Goal: Transaction & Acquisition: Purchase product/service

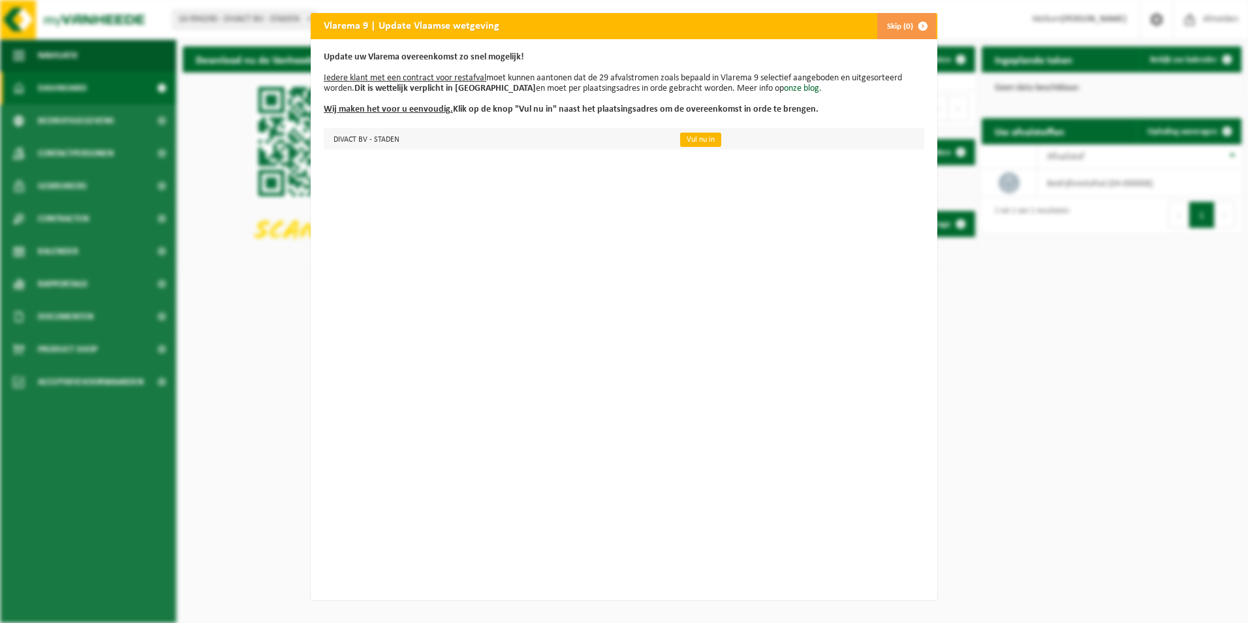
click at [684, 138] on link "Vul nu in" at bounding box center [700, 140] width 41 height 14
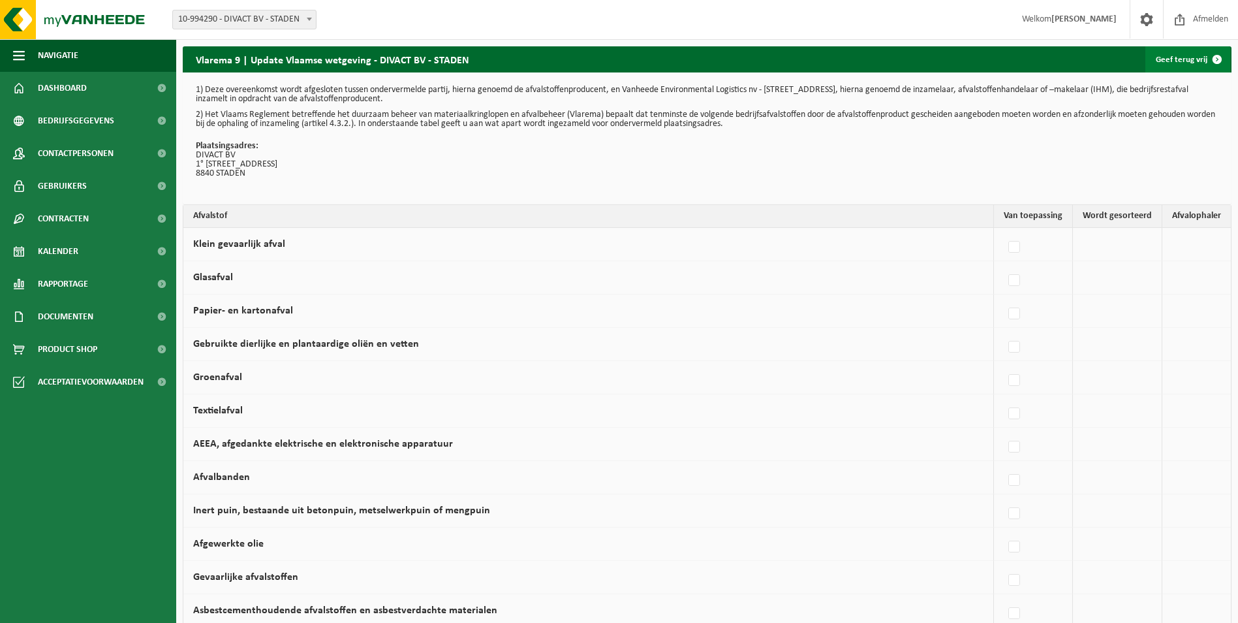
click at [1195, 60] on link "Geef terug vrij" at bounding box center [1188, 59] width 85 height 26
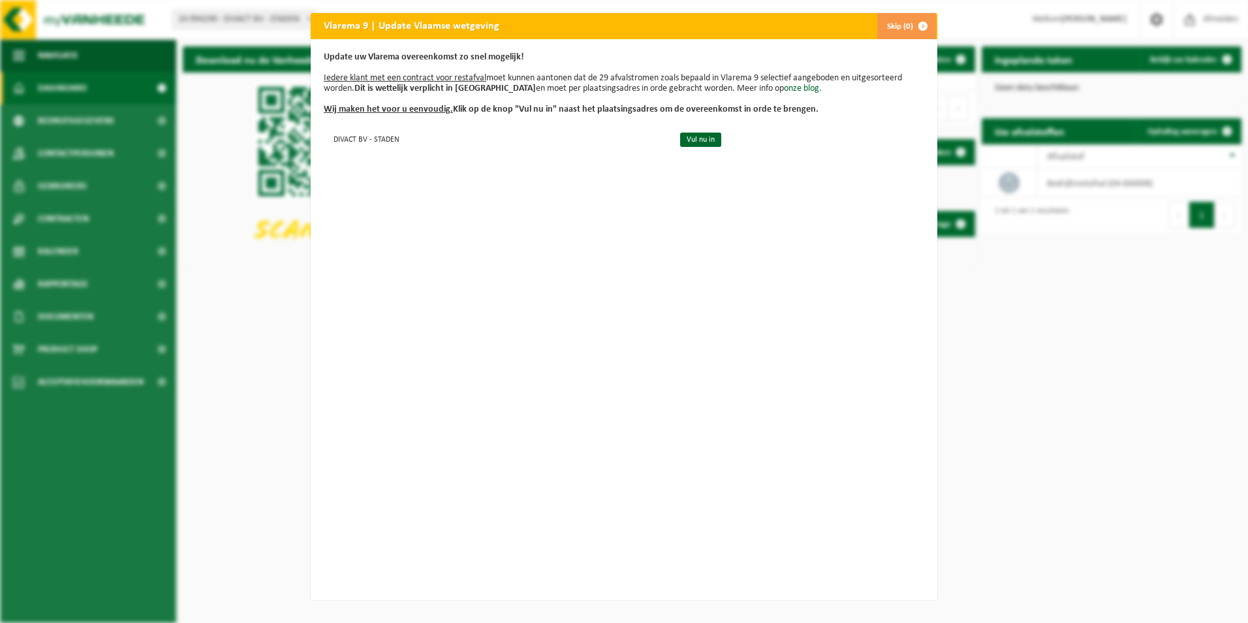
click at [900, 29] on button "Skip (0)" at bounding box center [906, 26] width 59 height 26
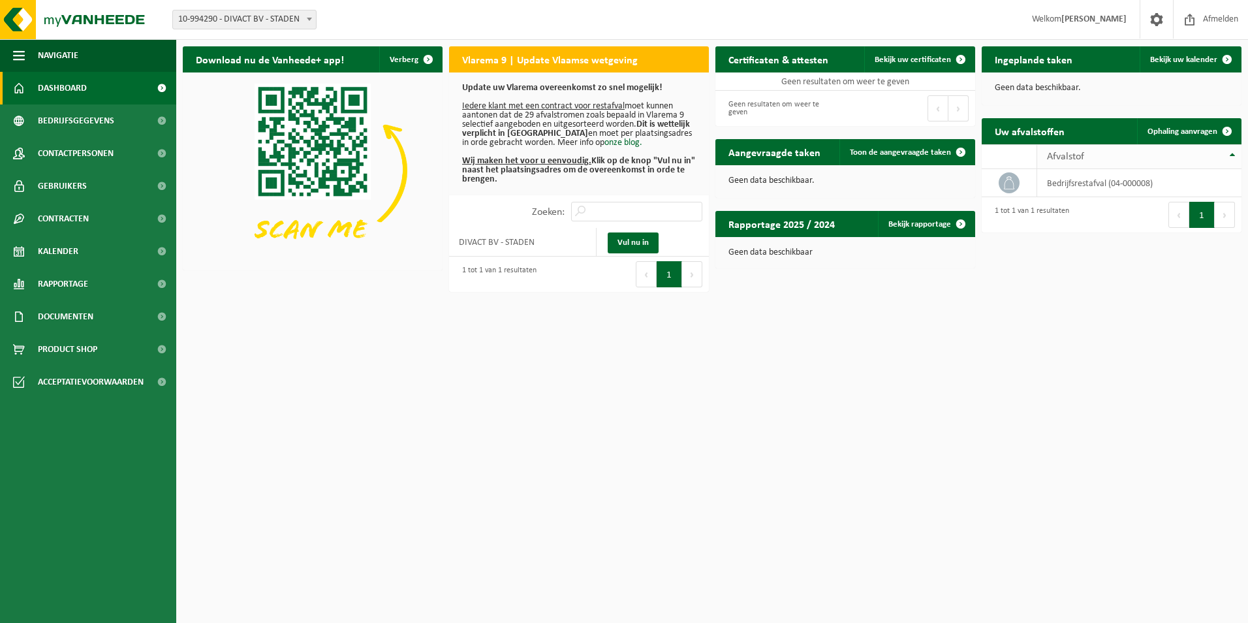
click at [1234, 153] on th "Afvalstof" at bounding box center [1139, 156] width 204 height 25
click at [1223, 57] on span at bounding box center [1227, 59] width 26 height 26
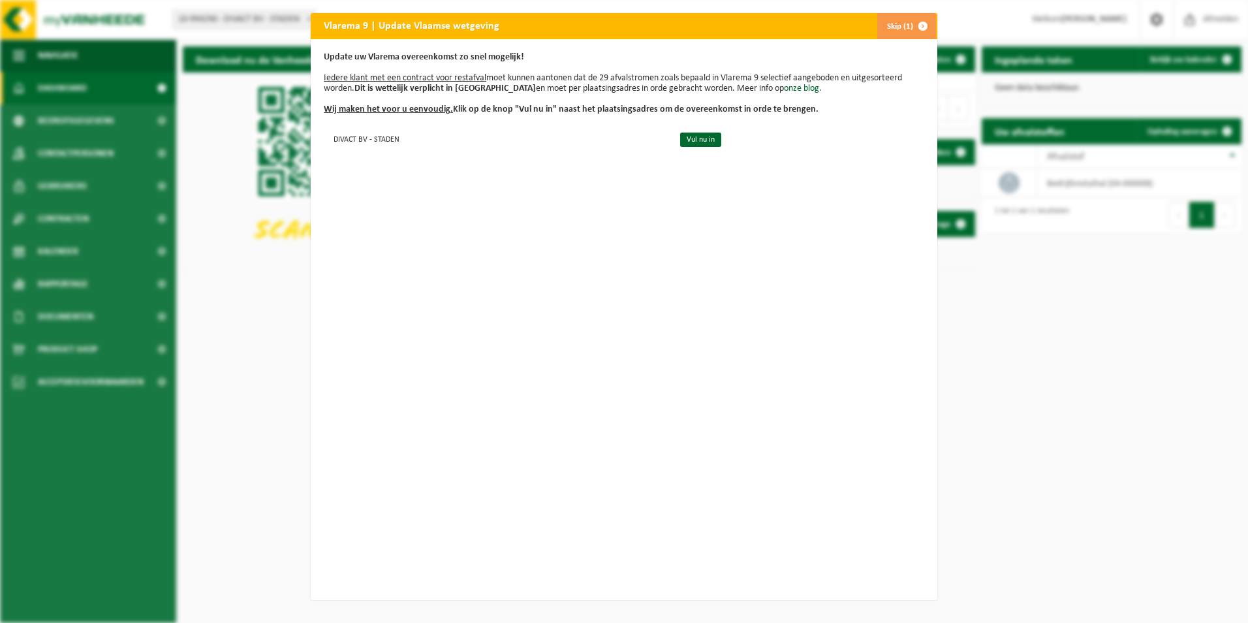
drag, startPoint x: 602, startPoint y: 377, endPoint x: 531, endPoint y: 403, distance: 75.2
click at [531, 403] on div "Update uw Vlarema overeenkomst zo snel mogelijk! Iedere klant met een contract …" at bounding box center [624, 319] width 627 height 561
click at [973, 309] on div "Vlarema 9 | Update Vlaamse wetgeving Skip (1) Update uw Vlarema overeenkomst zo…" at bounding box center [624, 311] width 1248 height 623
click at [919, 24] on span "button" at bounding box center [923, 26] width 26 height 26
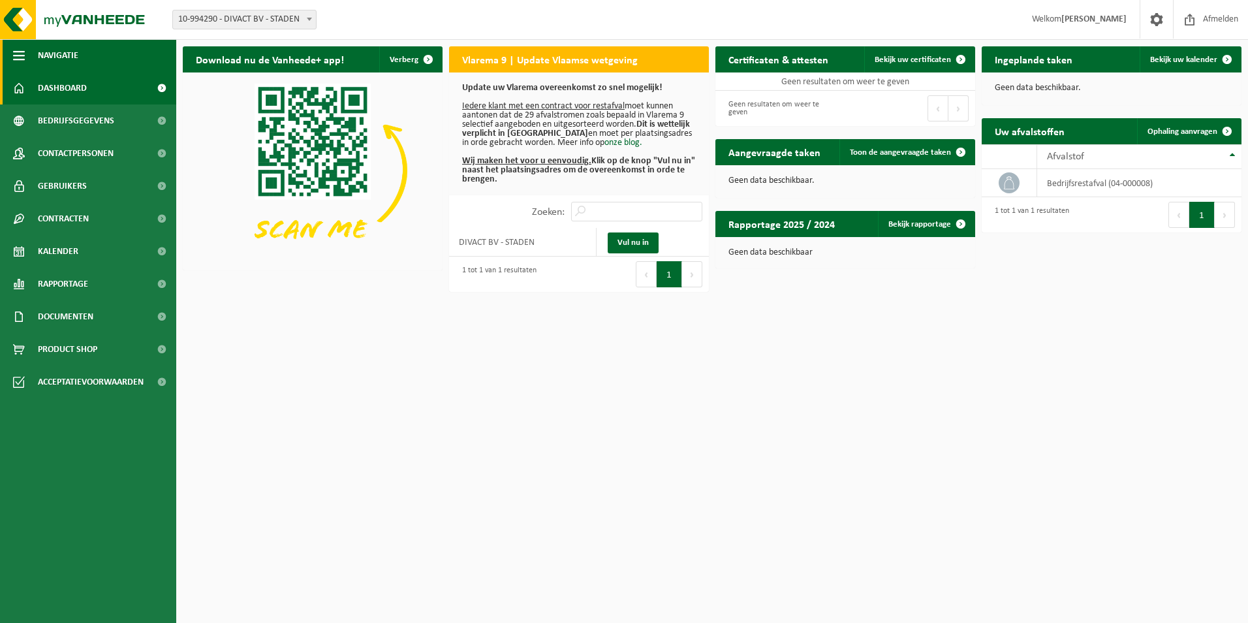
click at [66, 54] on span "Navigatie" at bounding box center [58, 55] width 40 height 33
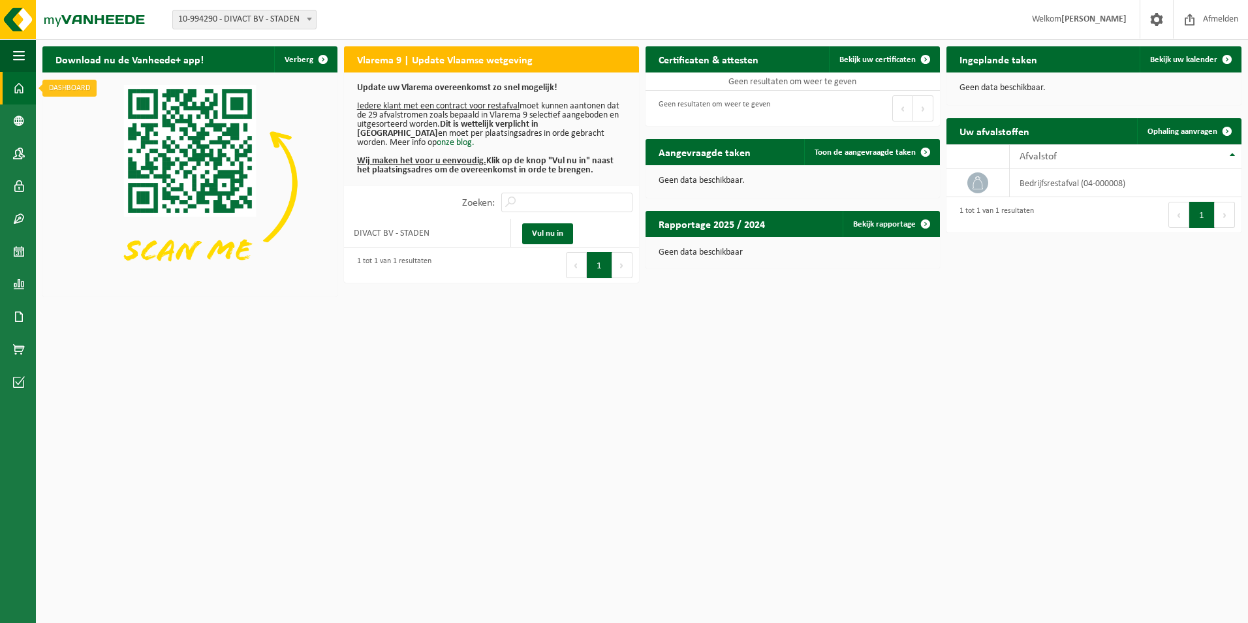
click at [21, 83] on span at bounding box center [19, 88] width 12 height 33
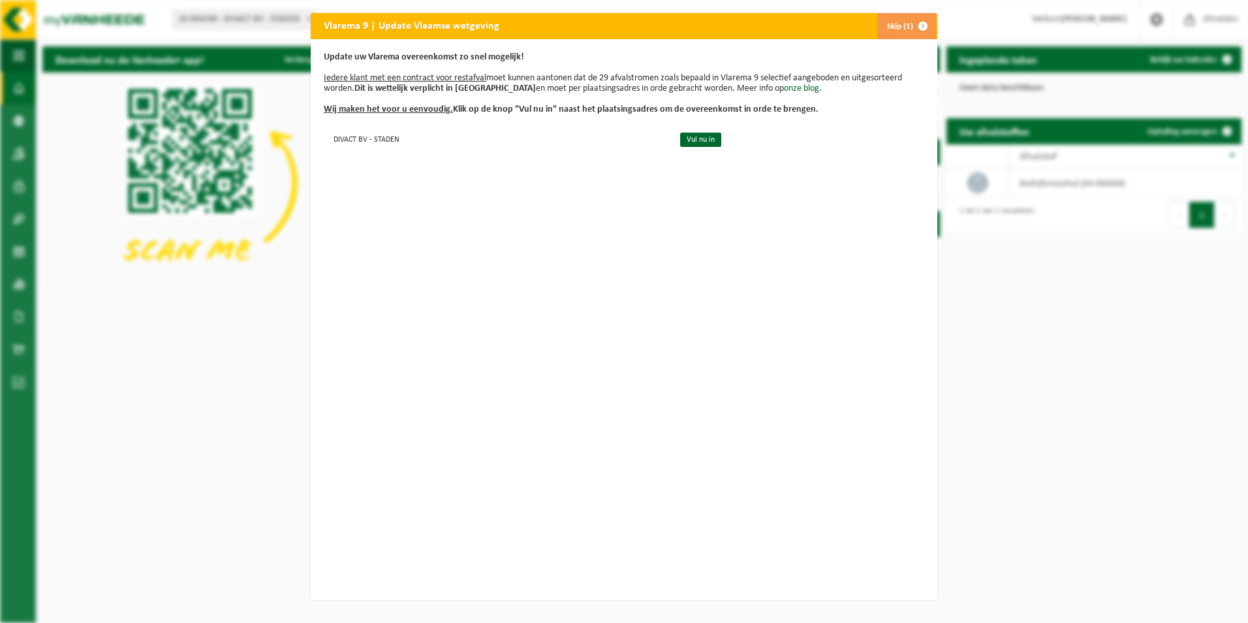
click at [892, 29] on button "Skip (1)" at bounding box center [906, 26] width 59 height 26
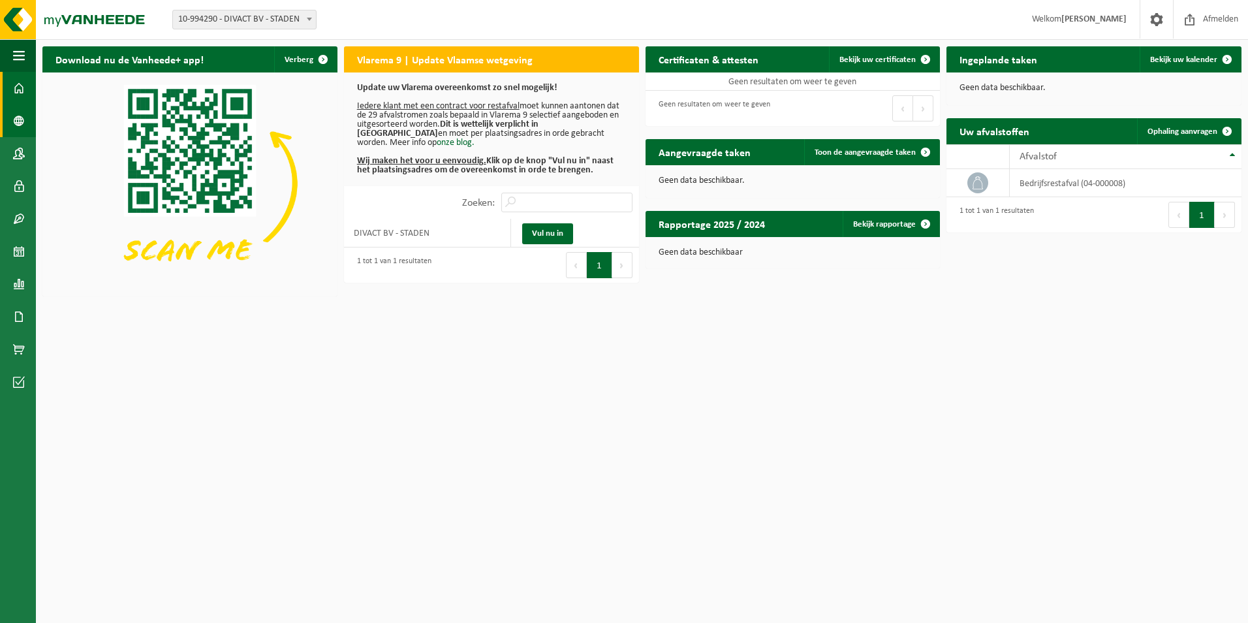
click at [17, 114] on span at bounding box center [19, 120] width 12 height 33
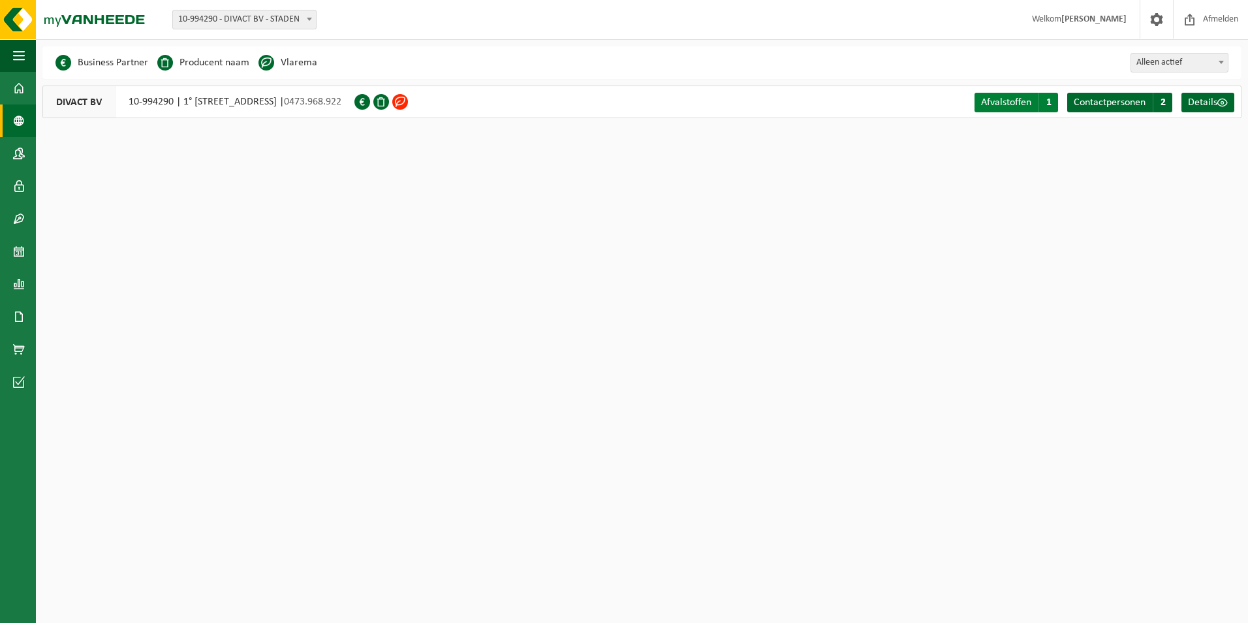
click at [1001, 101] on span "Afvalstoffen" at bounding box center [1006, 102] width 50 height 10
click at [1125, 100] on span "Contactpersonen" at bounding box center [1110, 102] width 72 height 10
click at [16, 153] on span at bounding box center [19, 153] width 12 height 33
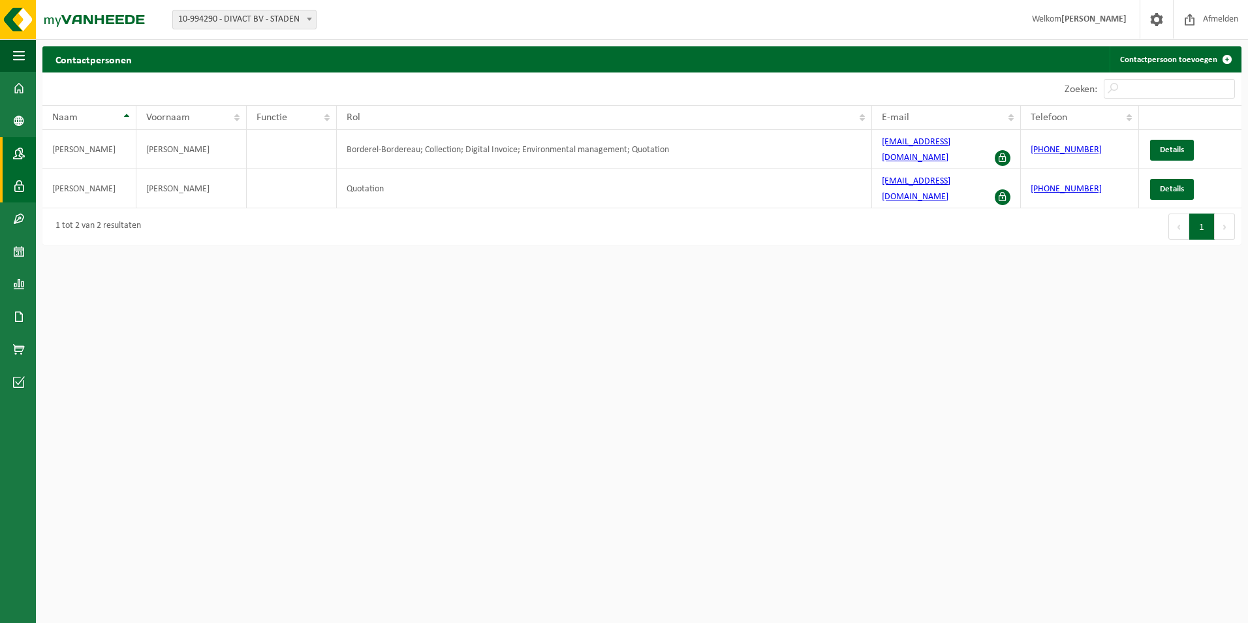
click at [19, 183] on span at bounding box center [19, 186] width 12 height 33
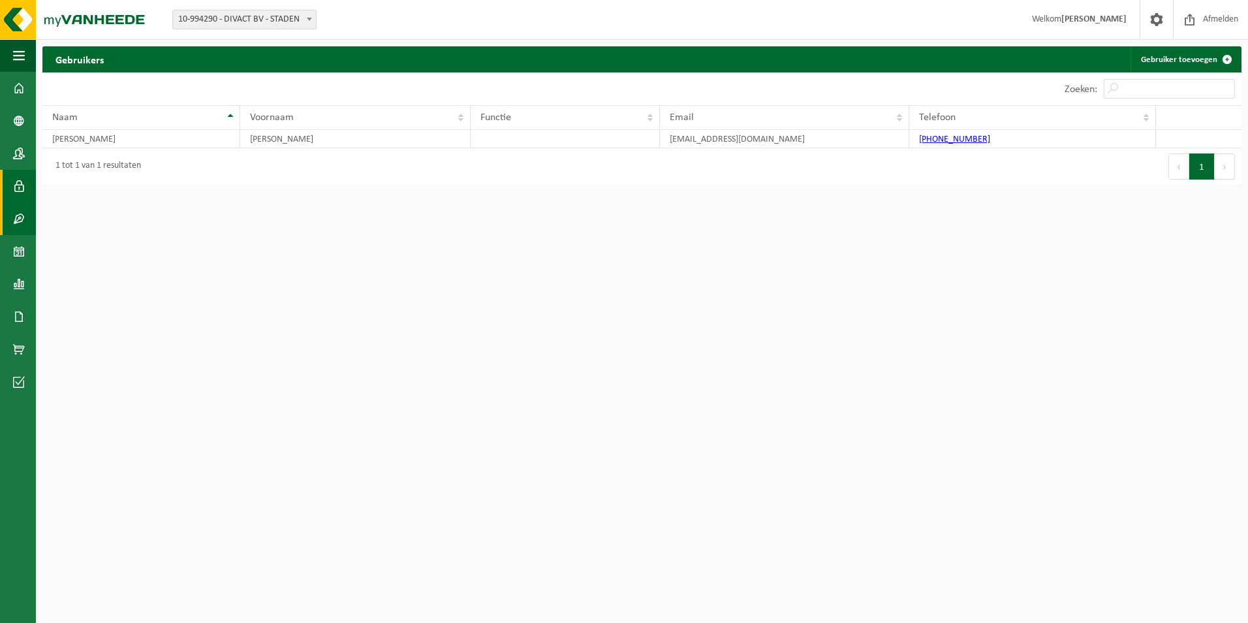
click at [12, 216] on link "Contracten" at bounding box center [18, 218] width 36 height 33
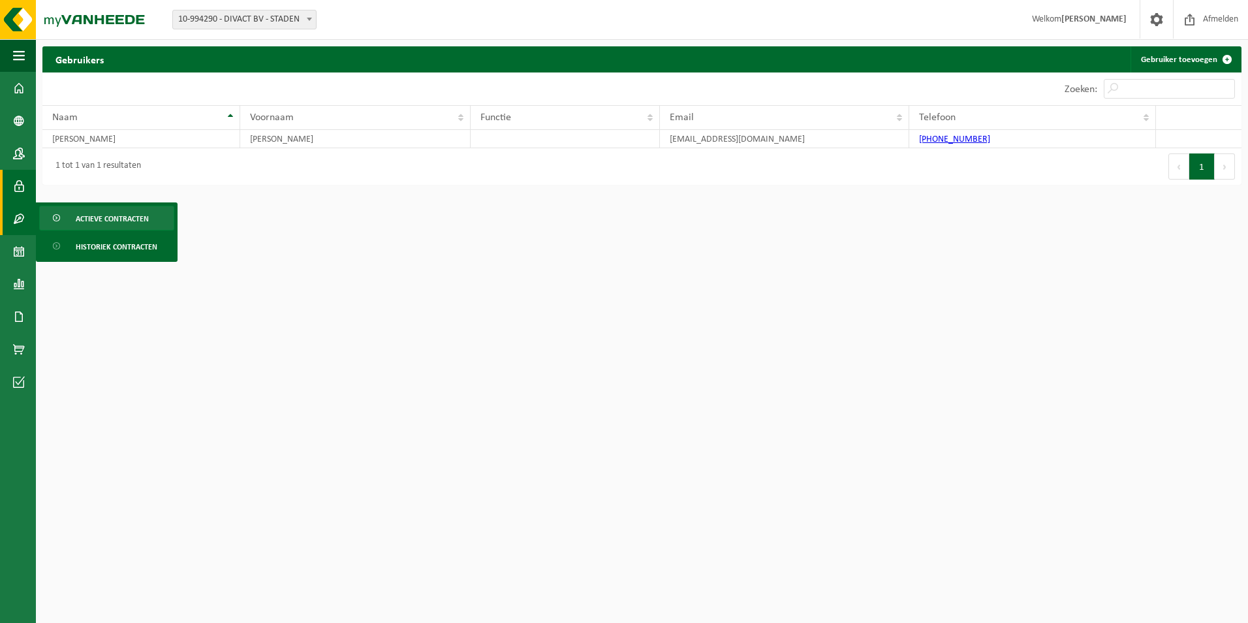
click at [105, 221] on span "Actieve contracten" at bounding box center [112, 218] width 73 height 25
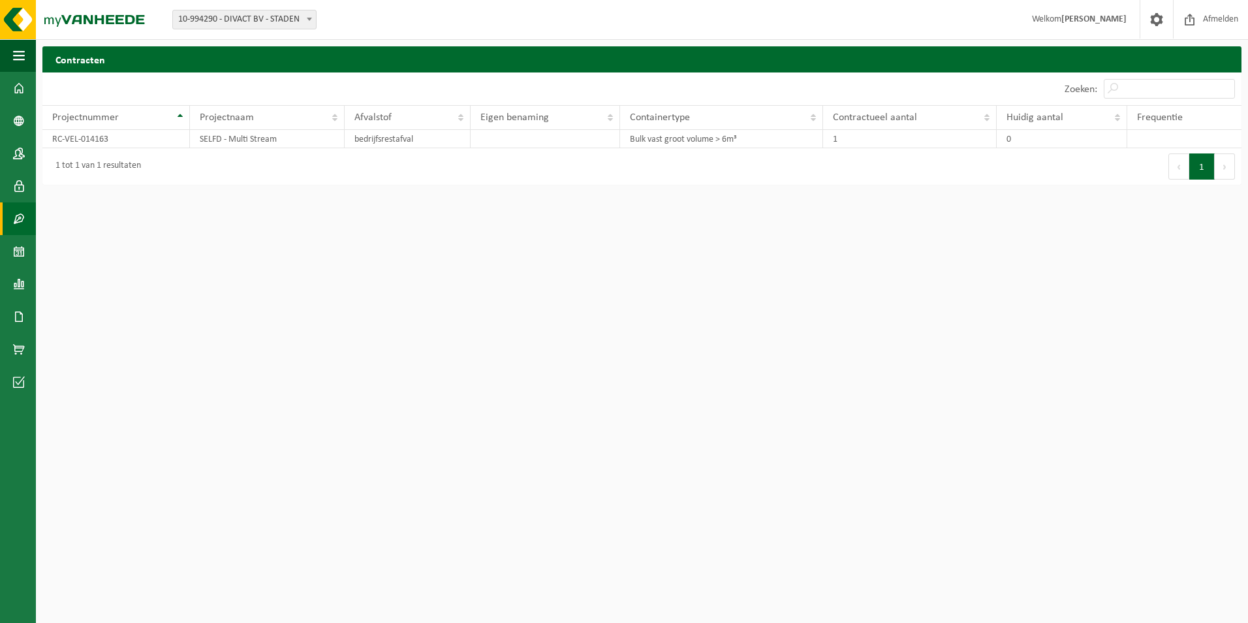
click at [13, 221] on span at bounding box center [19, 218] width 12 height 33
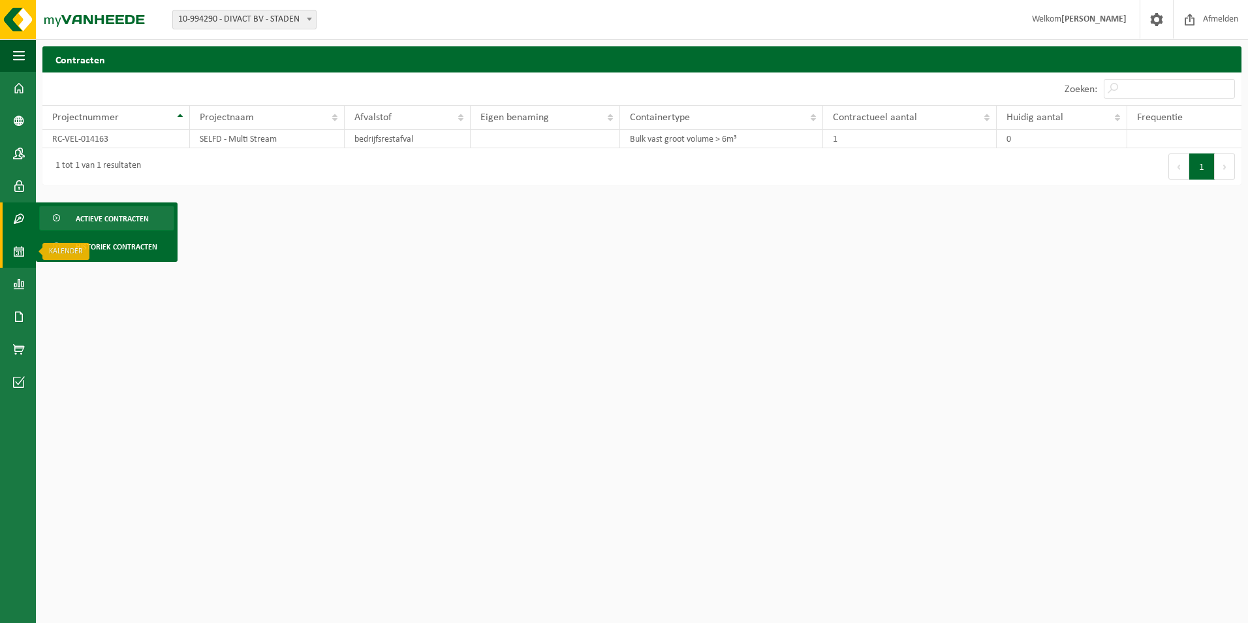
click at [17, 251] on span at bounding box center [19, 251] width 12 height 33
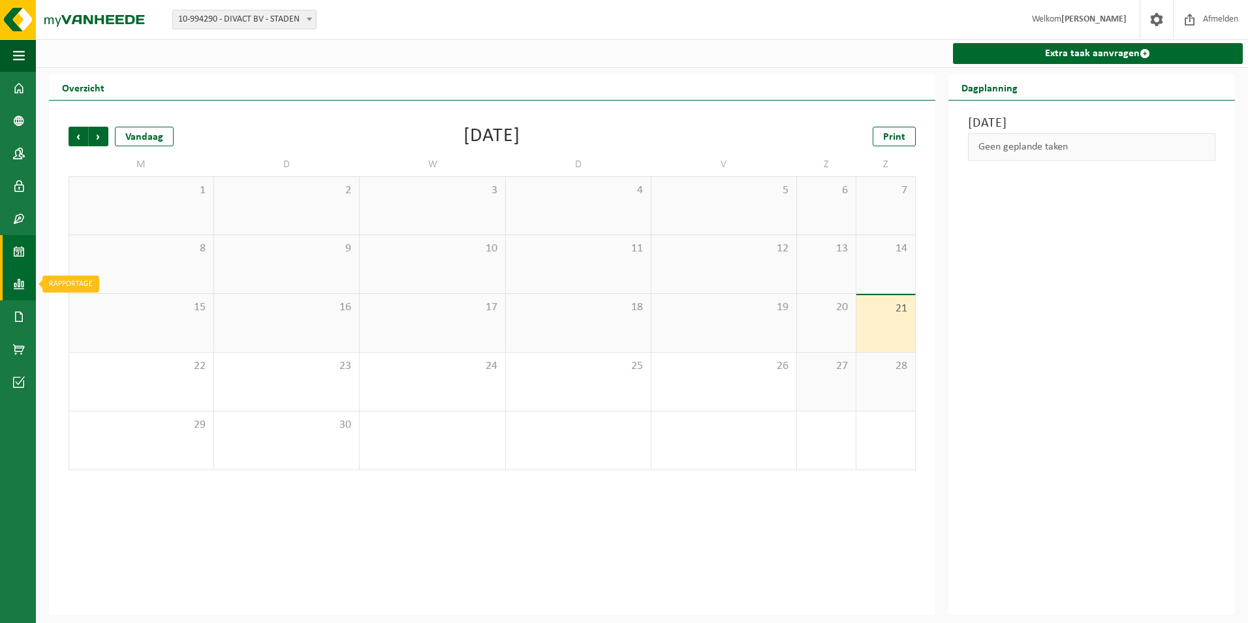
click at [16, 284] on span at bounding box center [19, 284] width 12 height 33
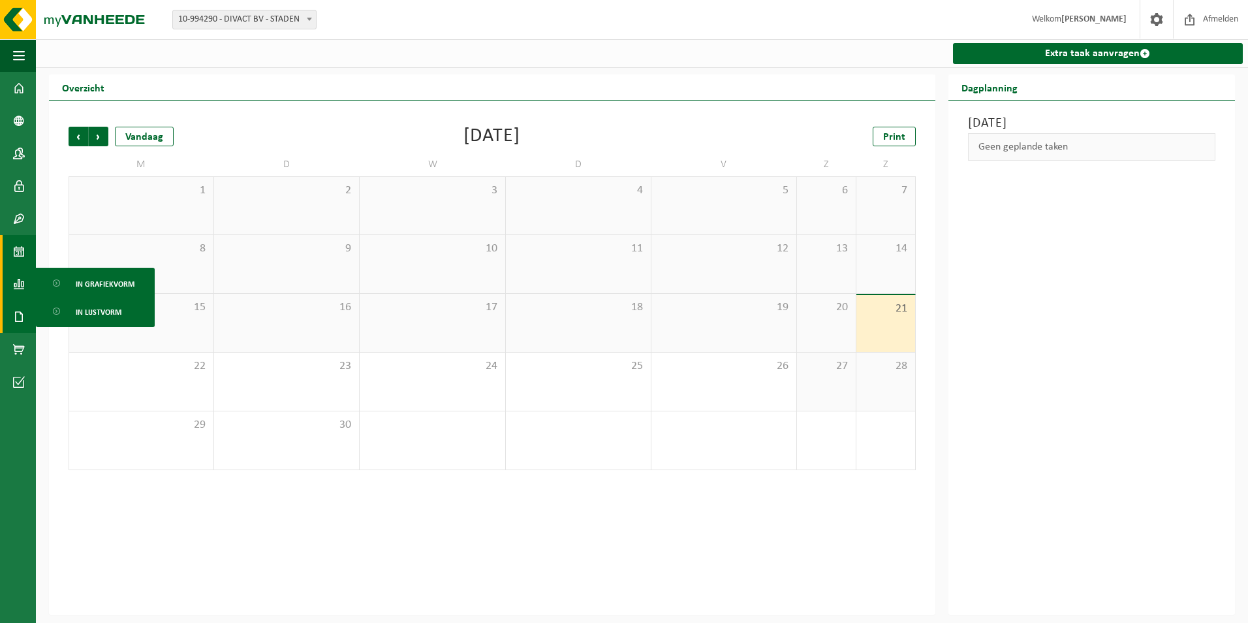
click at [20, 316] on span at bounding box center [19, 316] width 12 height 33
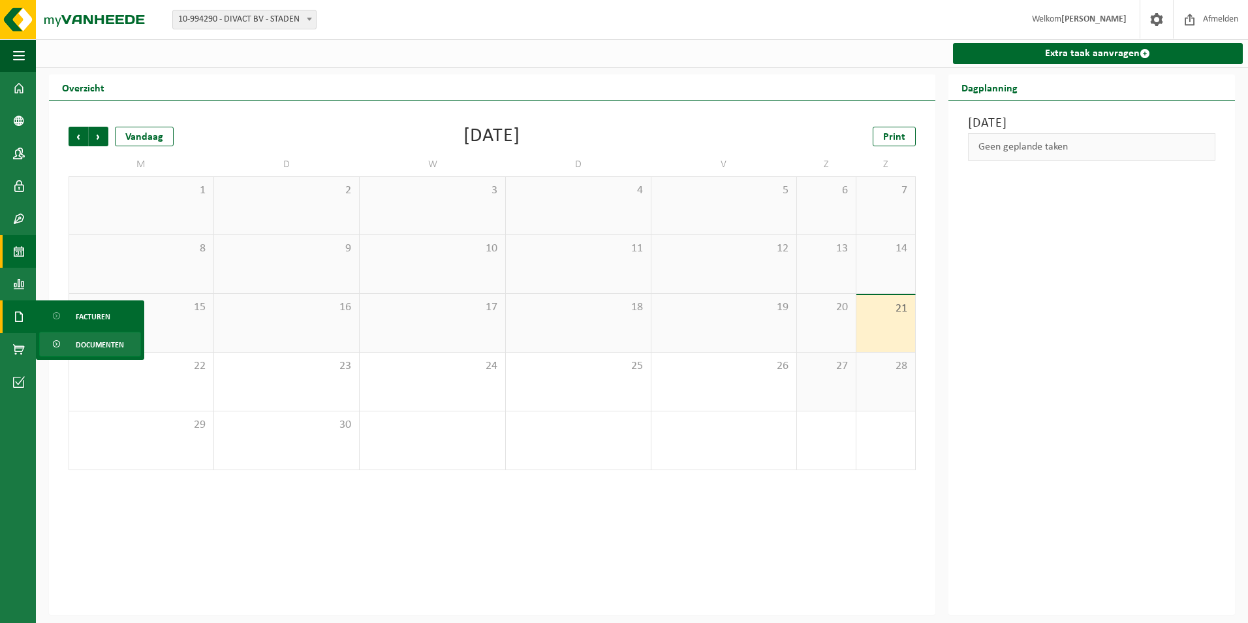
click at [86, 340] on span "Documenten" at bounding box center [100, 344] width 48 height 25
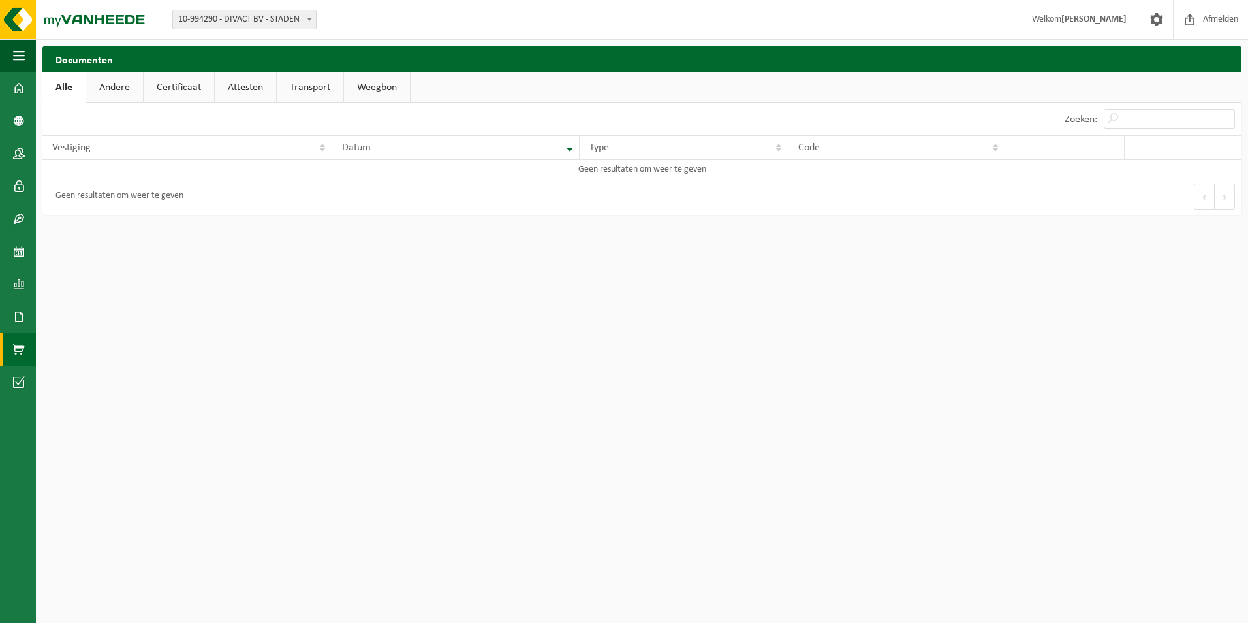
click at [11, 348] on link "Product Shop" at bounding box center [18, 349] width 36 height 33
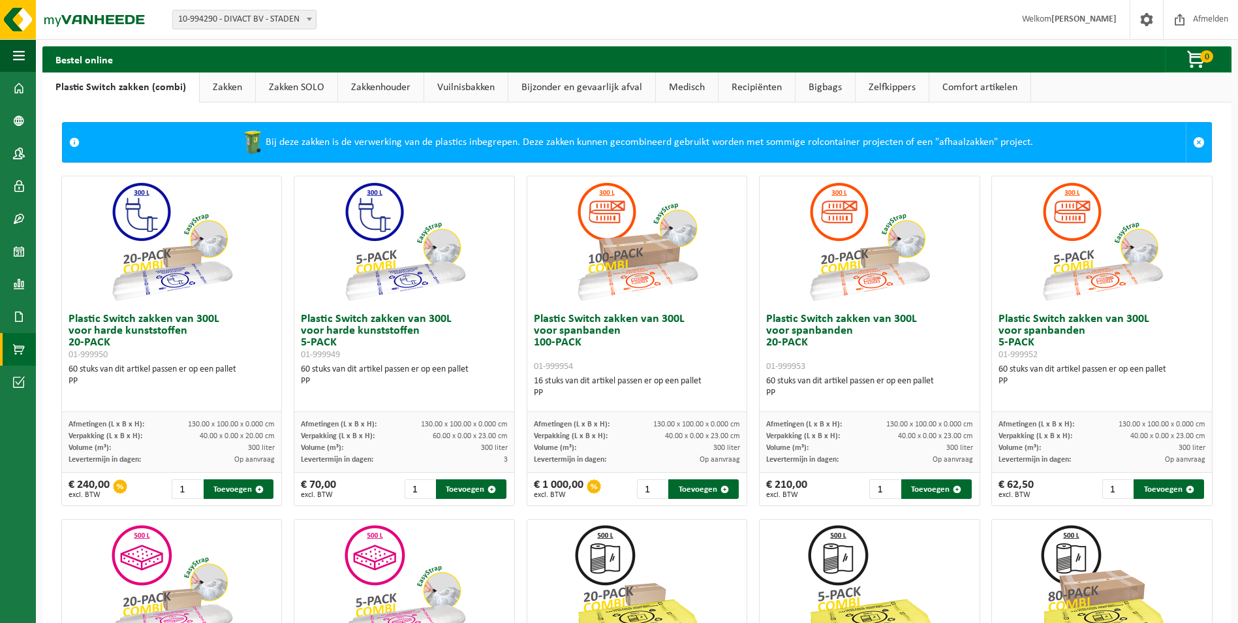
click at [229, 89] on link "Zakken" at bounding box center [227, 87] width 55 height 30
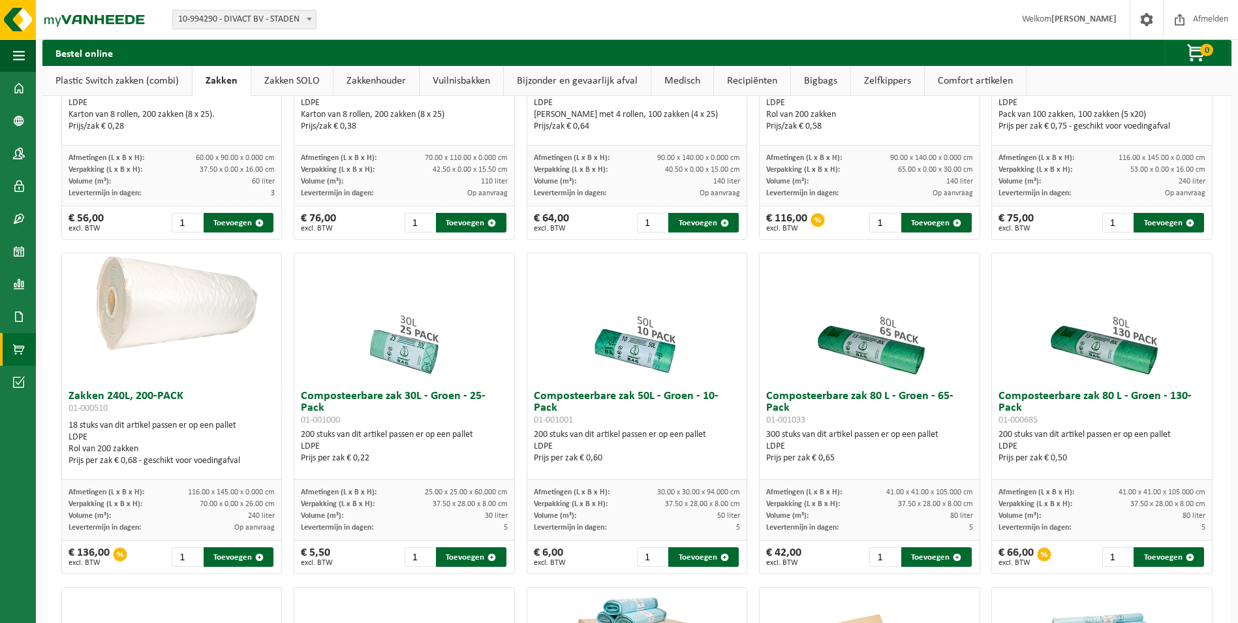
scroll to position [62, 0]
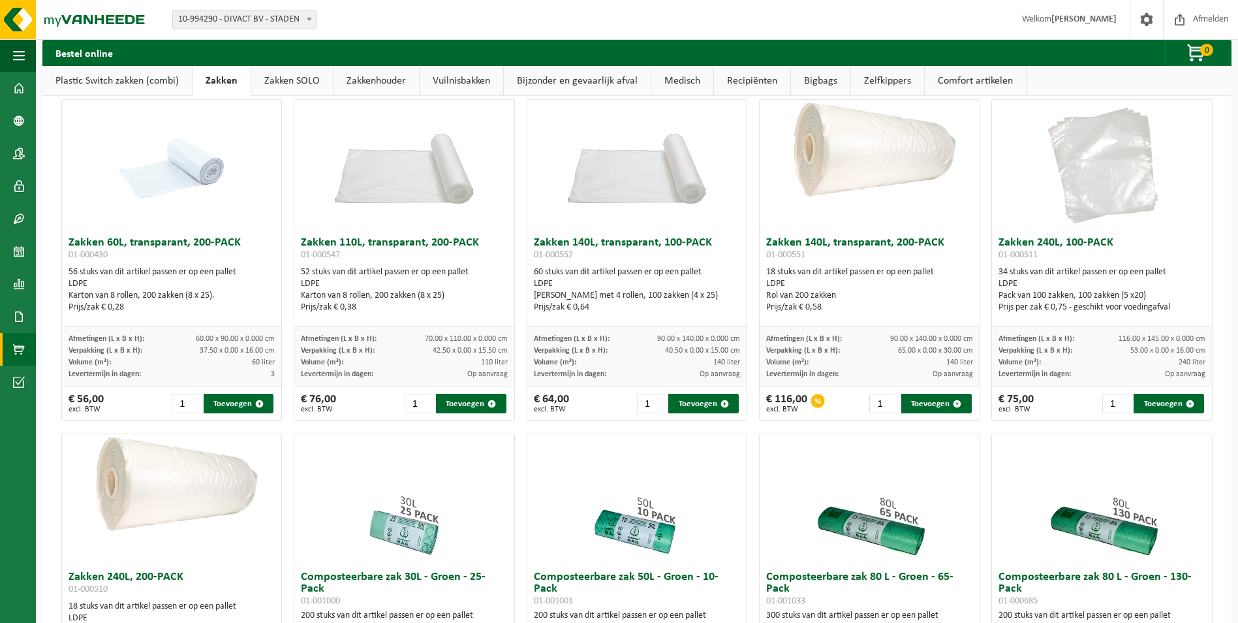
click at [280, 82] on link "Zakken SOLO" at bounding box center [292, 81] width 82 height 30
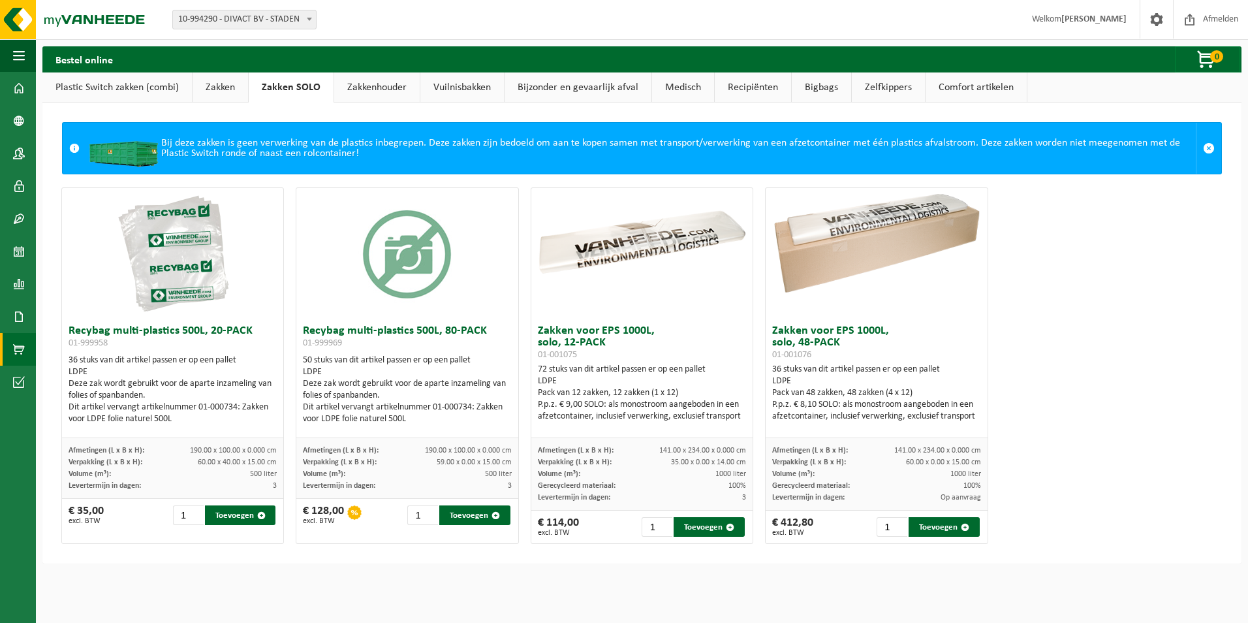
click at [391, 94] on link "Zakkenhouder" at bounding box center [377, 87] width 86 height 30
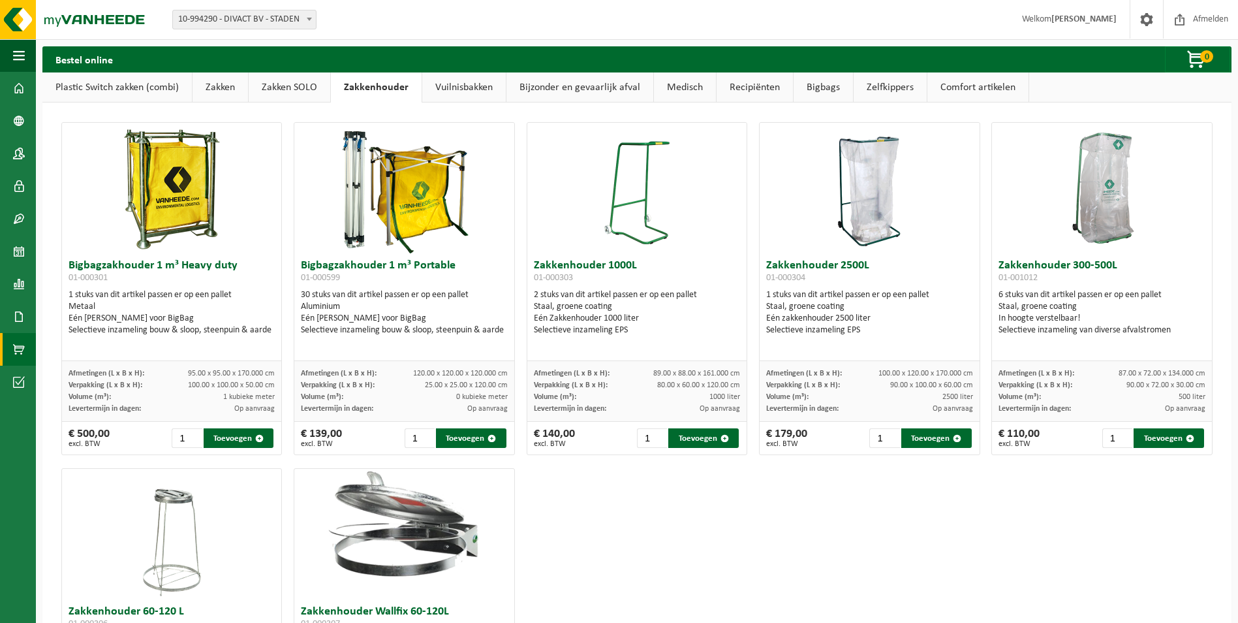
click at [466, 80] on link "Vuilnisbakken" at bounding box center [464, 87] width 84 height 30
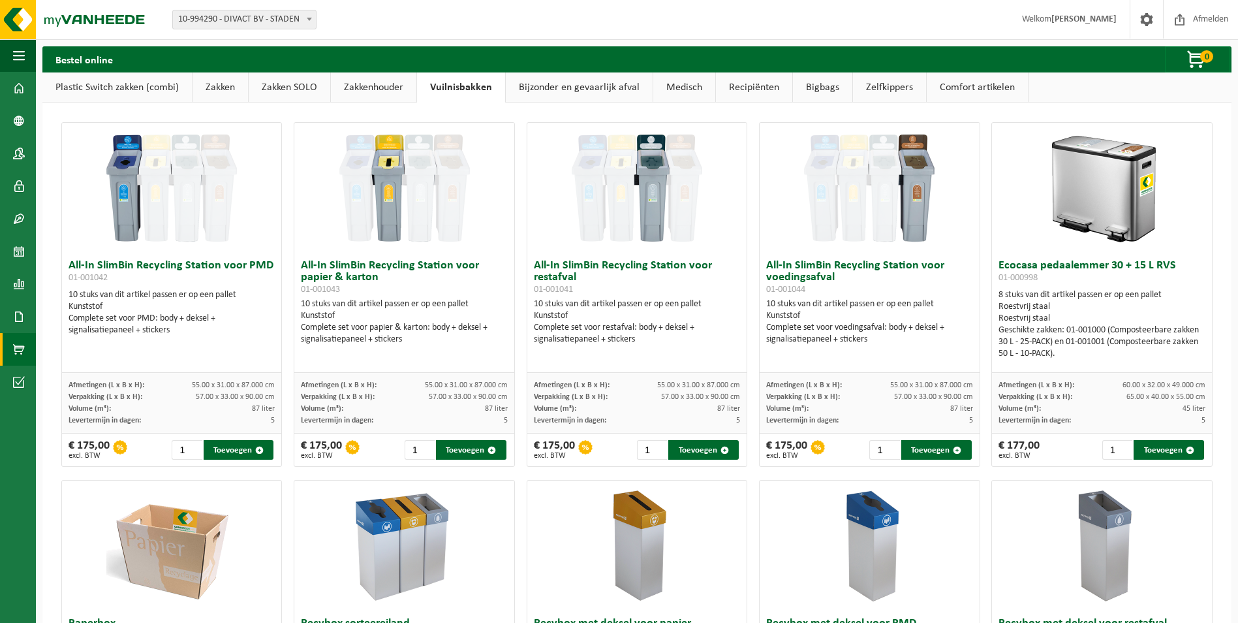
click at [594, 88] on link "Bijzonder en gevaarlijk afval" at bounding box center [579, 87] width 147 height 30
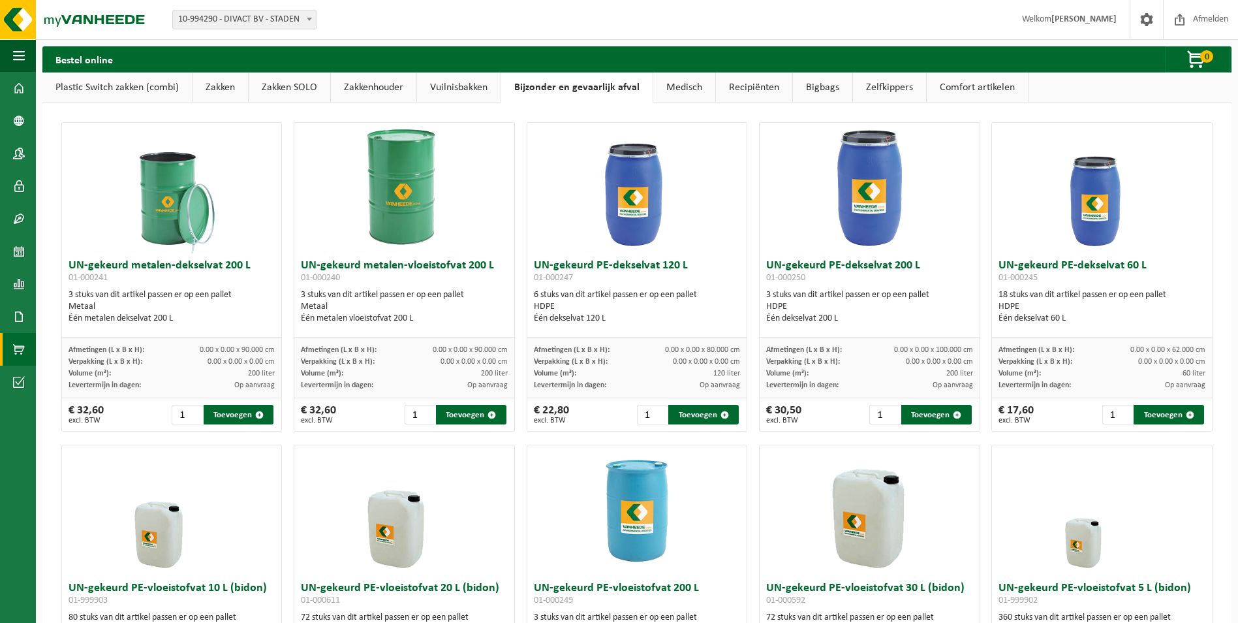
click at [697, 87] on link "Medisch" at bounding box center [685, 87] width 62 height 30
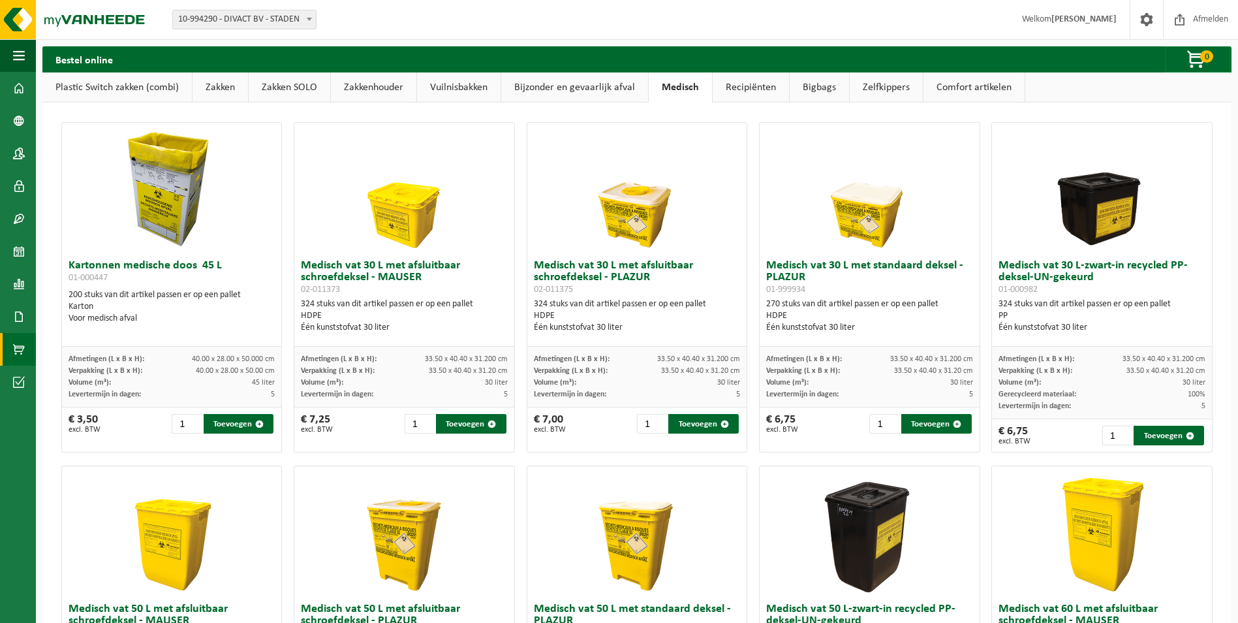
click at [742, 89] on link "Recipiënten" at bounding box center [751, 87] width 76 height 30
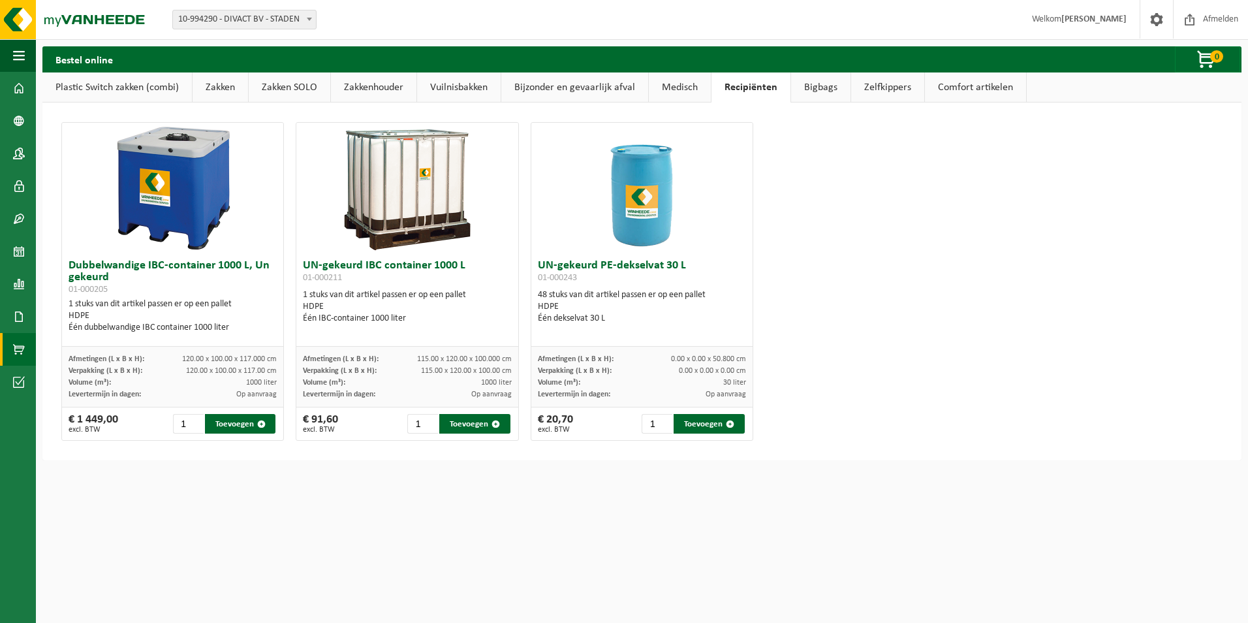
click at [817, 83] on link "Bigbags" at bounding box center [820, 87] width 59 height 30
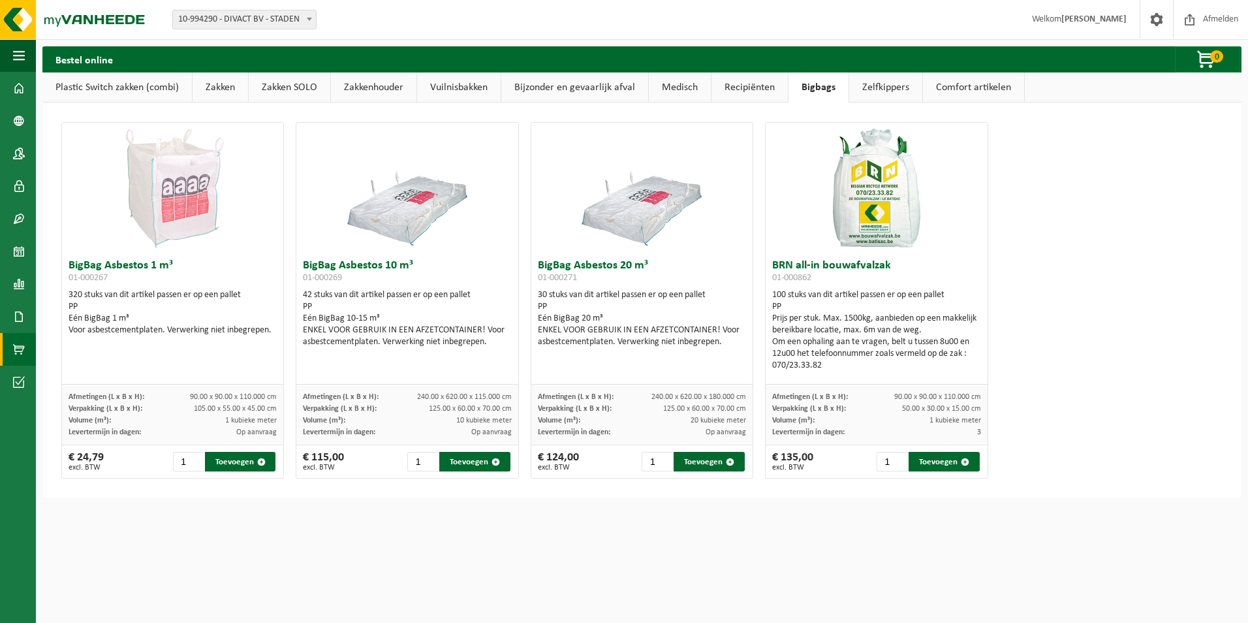
click at [879, 91] on link "Zelfkippers" at bounding box center [885, 87] width 73 height 30
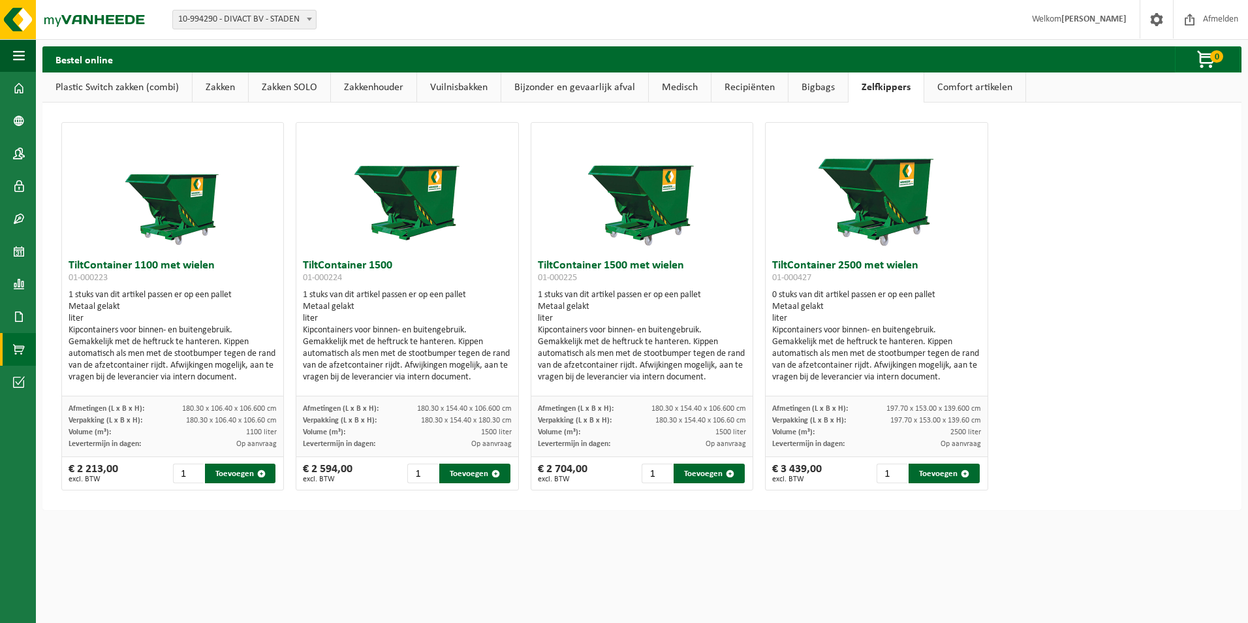
click at [946, 85] on link "Comfort artikelen" at bounding box center [974, 87] width 101 height 30
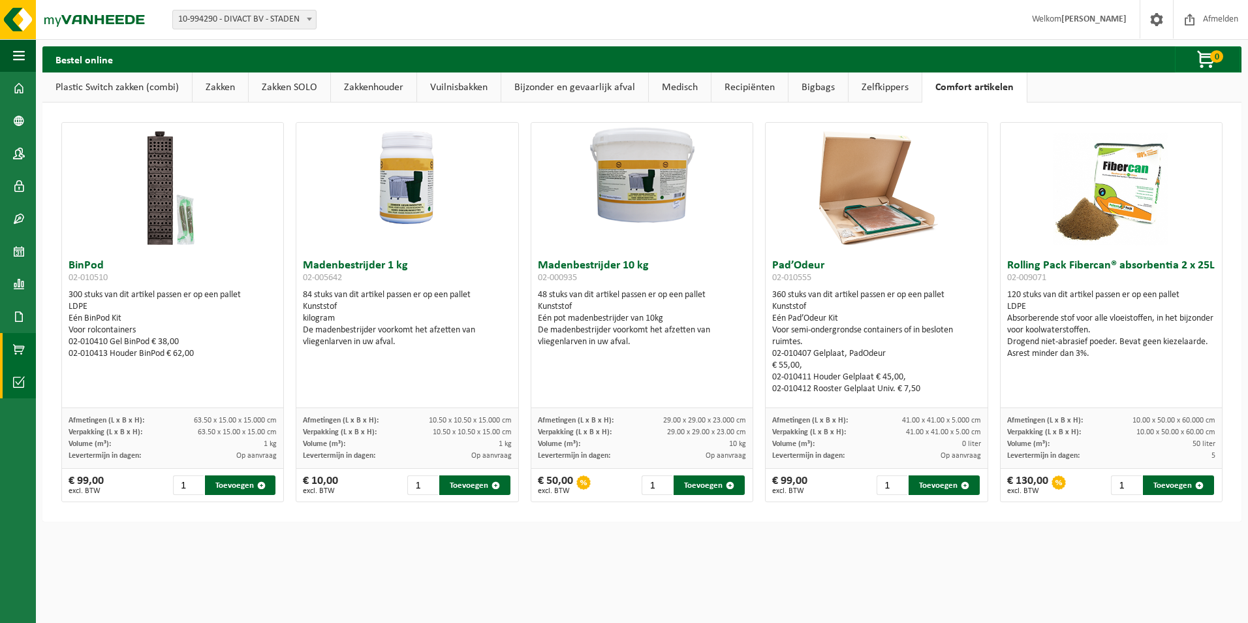
click at [21, 386] on span at bounding box center [19, 382] width 12 height 33
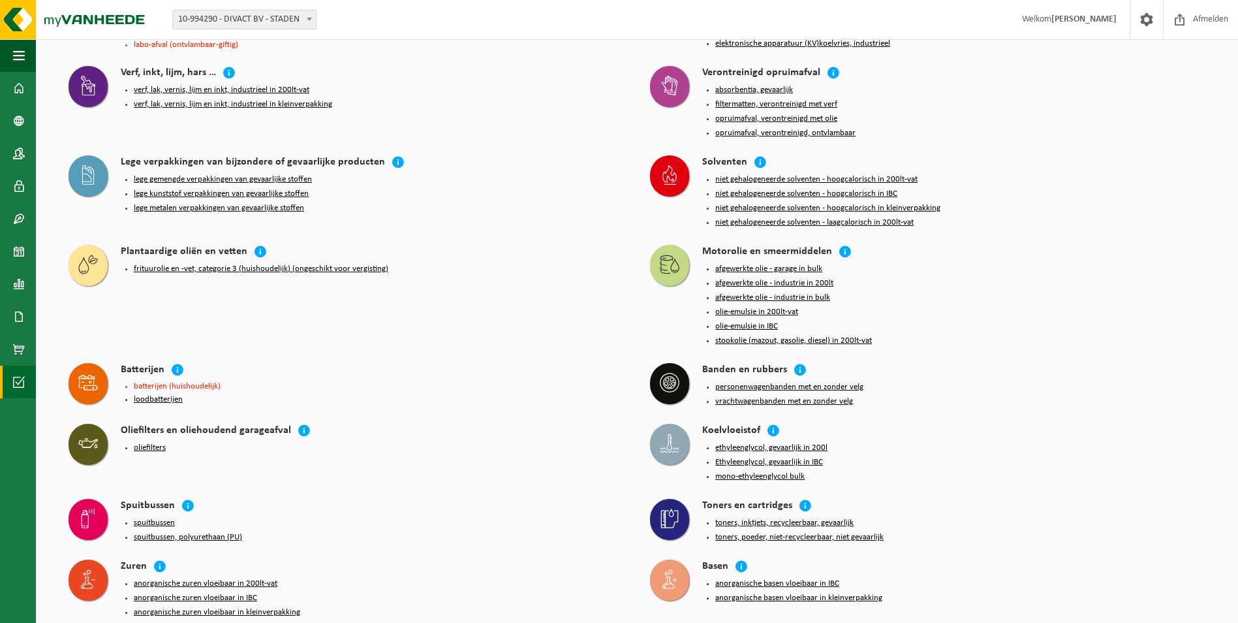
scroll to position [1051, 0]
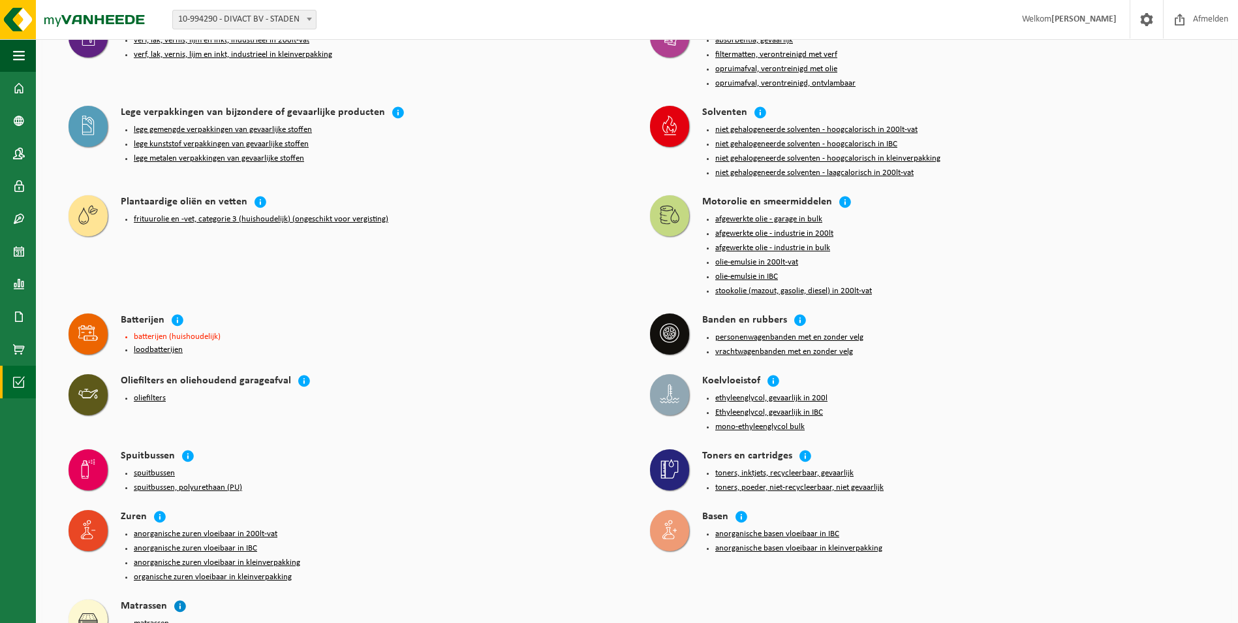
click at [180, 599] on icon at bounding box center [180, 605] width 13 height 13
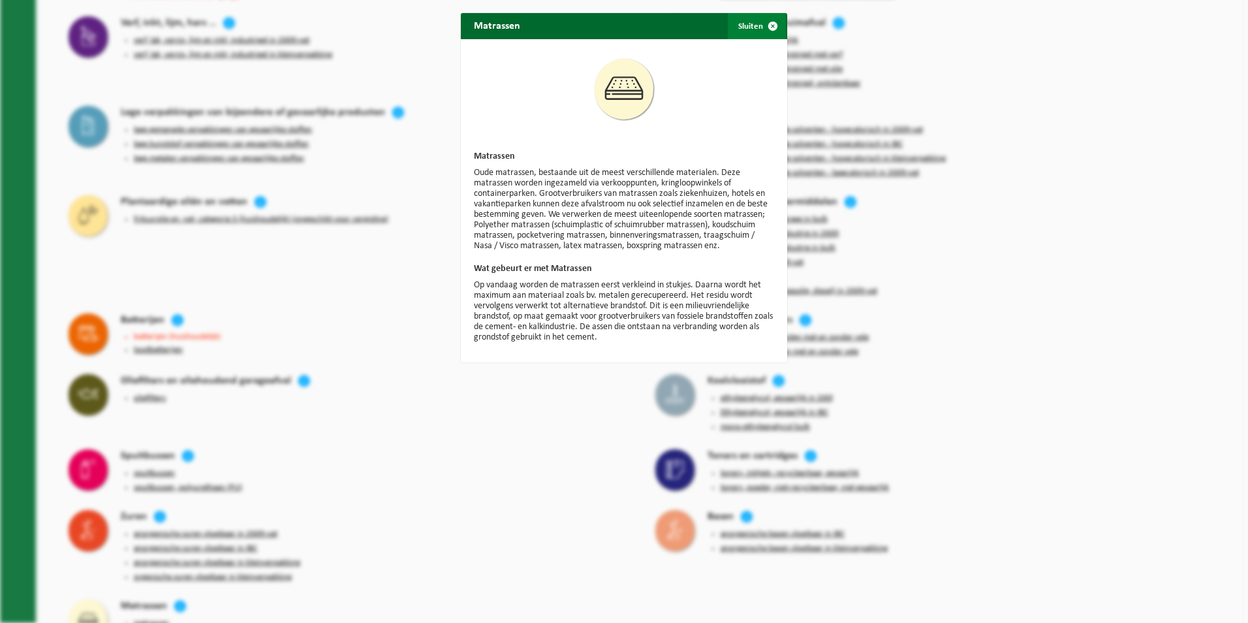
click at [769, 24] on span "button" at bounding box center [773, 26] width 26 height 26
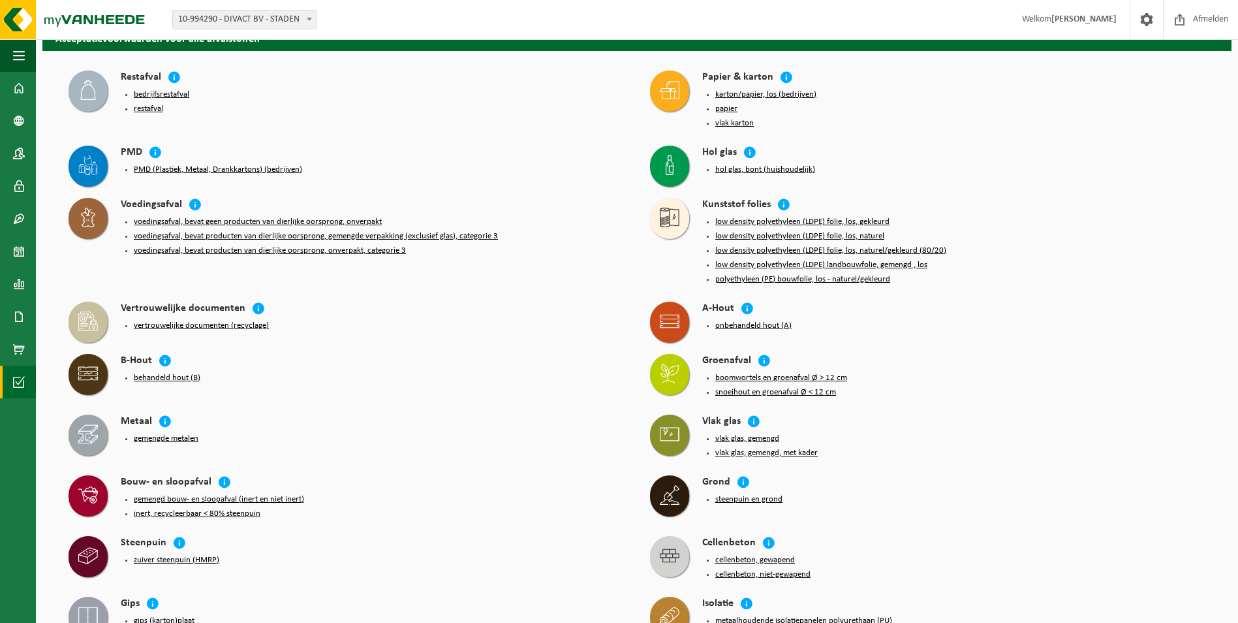
scroll to position [0, 0]
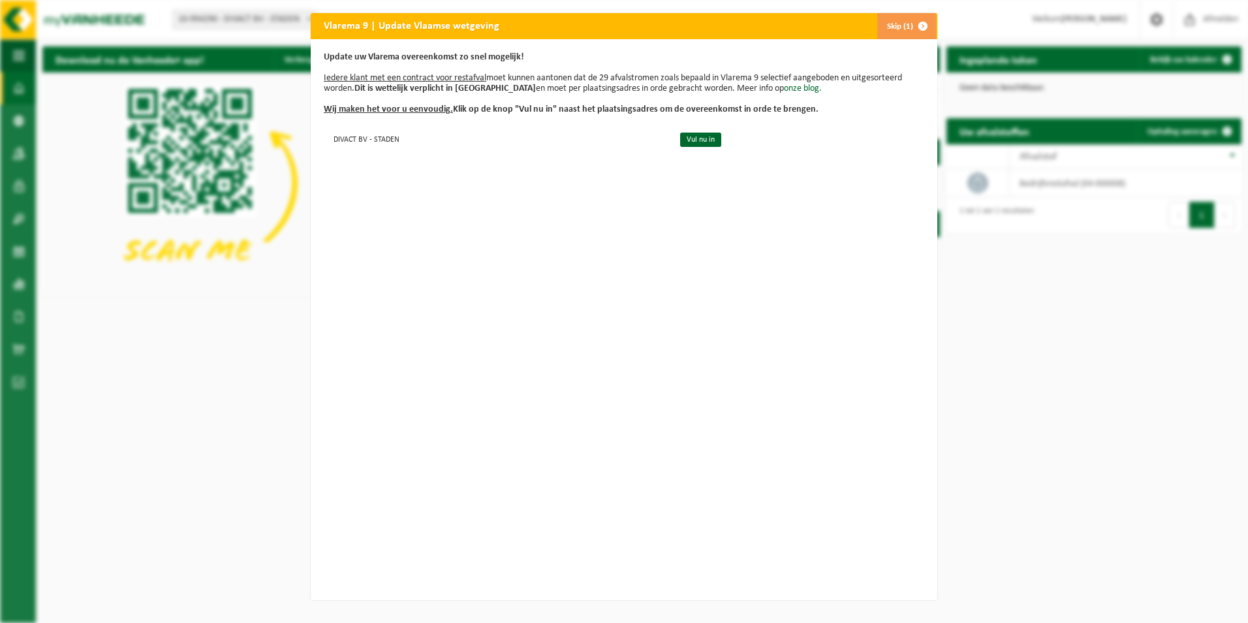
click at [895, 29] on button "Skip (1)" at bounding box center [906, 26] width 59 height 26
